Goal: Information Seeking & Learning: Learn about a topic

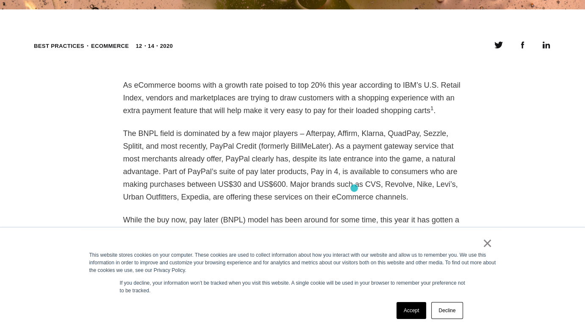
scroll to position [593, 0]
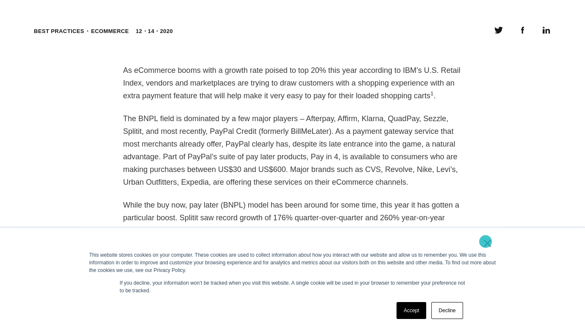
click at [486, 242] on link "×" at bounding box center [488, 243] width 10 height 8
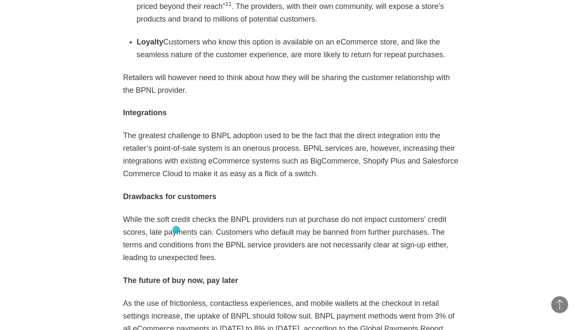
scroll to position [1610, 0]
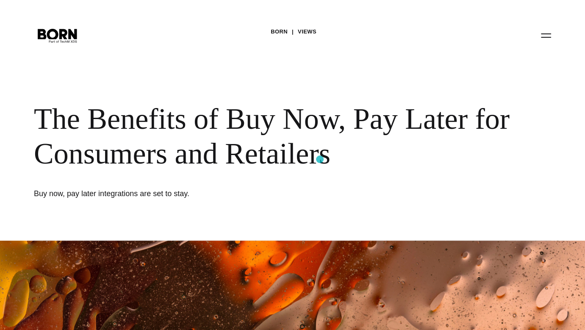
scroll to position [0, 0]
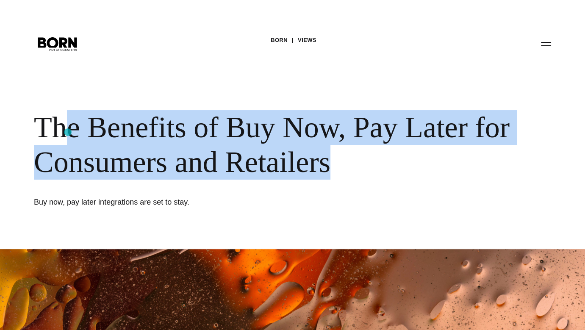
drag, startPoint x: 349, startPoint y: 169, endPoint x: 68, endPoint y: 132, distance: 283.7
click at [68, 132] on div "The Benefits of Buy Now, Pay Later for Consumers and Retailers" at bounding box center [275, 144] width 483 height 69
click at [334, 161] on div "The Benefits of Buy Now, Pay Later for Consumers and Retailers" at bounding box center [275, 144] width 483 height 69
drag, startPoint x: 334, startPoint y: 166, endPoint x: 31, endPoint y: 104, distance: 309.3
click at [31, 104] on div "BORN Views The Benefits of Buy Now, Pay Later for Consumers and Retailers Buy n…" at bounding box center [292, 124] width 585 height 249
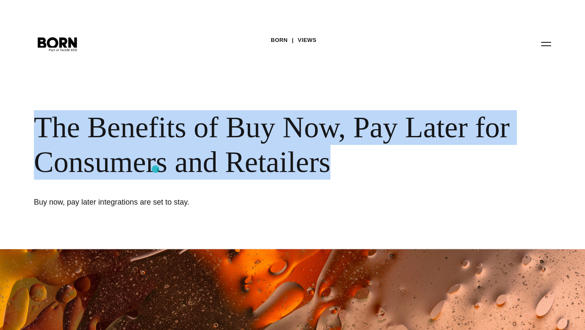
copy div "The Benefits of Buy Now, Pay Later for Consumers and Retailers"
click at [212, 210] on div "BORN Views The Benefits of Buy Now, Pay Later for Consumers and Retailers Buy n…" at bounding box center [292, 124] width 585 height 249
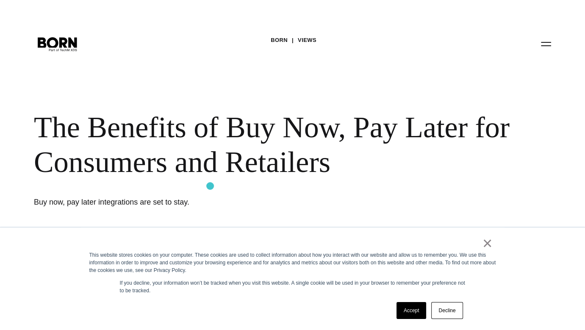
drag, startPoint x: 208, startPoint y: 186, endPoint x: 218, endPoint y: 177, distance: 13.5
click at [208, 186] on div "BORN Views The Benefits of Buy Now, Pay Later for Consumers and Retailers Buy n…" at bounding box center [292, 124] width 585 height 249
